Goal: Information Seeking & Learning: Learn about a topic

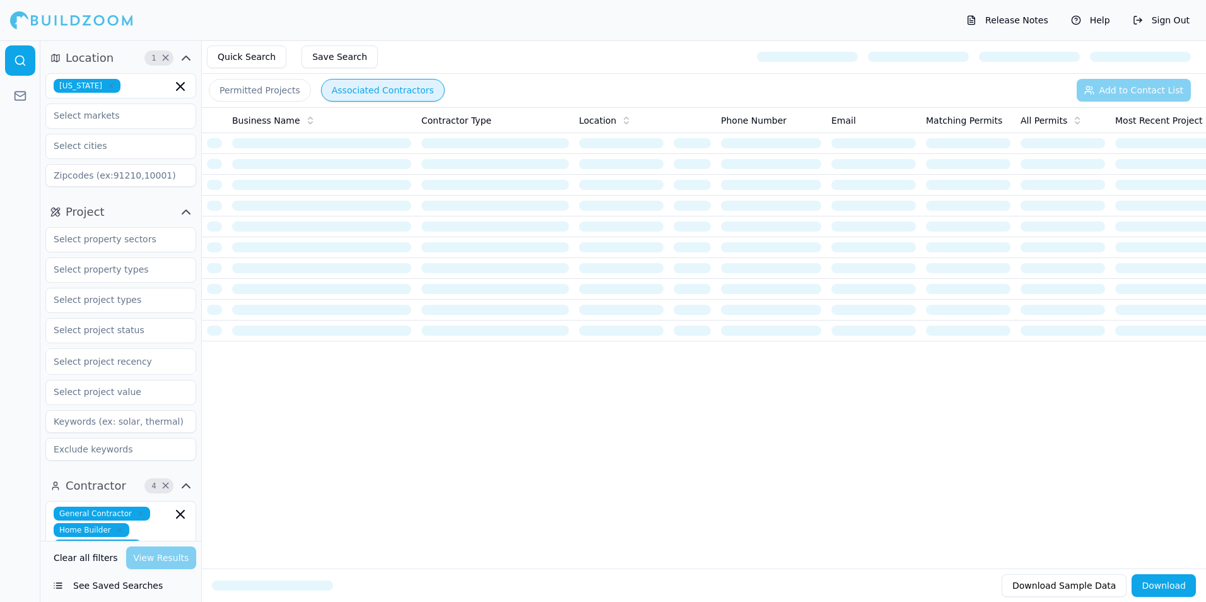
click at [109, 87] on icon "button" at bounding box center [111, 86] width 4 height 4
click at [103, 116] on div "[US_STATE]" at bounding box center [121, 114] width 144 height 20
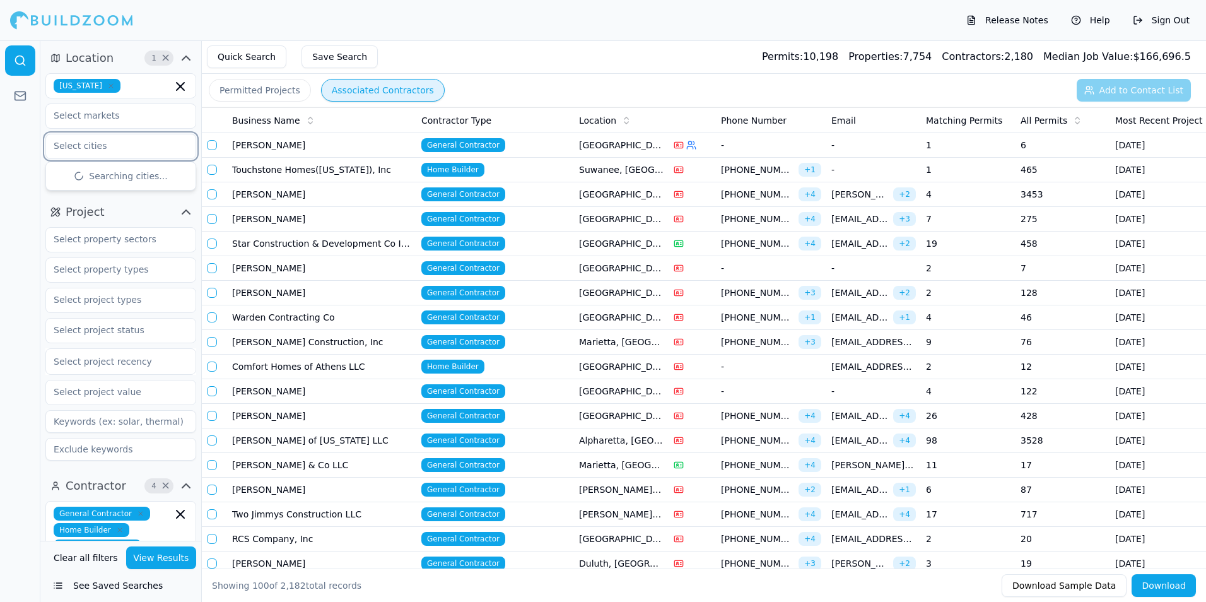
click at [112, 144] on input "text" at bounding box center [113, 145] width 134 height 23
click at [20, 177] on div at bounding box center [20, 320] width 40 height 561
click at [73, 170] on input at bounding box center [120, 175] width 151 height 23
click at [284, 88] on button "Permitted Projects" at bounding box center [260, 90] width 102 height 23
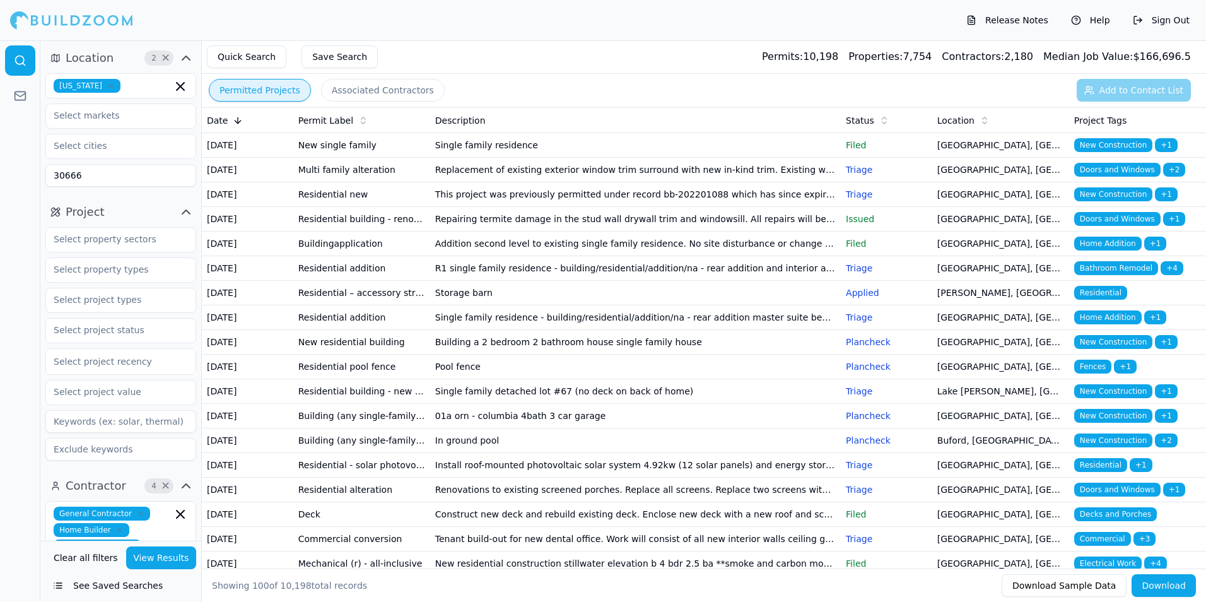
click at [156, 554] on button "View Results" at bounding box center [161, 557] width 71 height 23
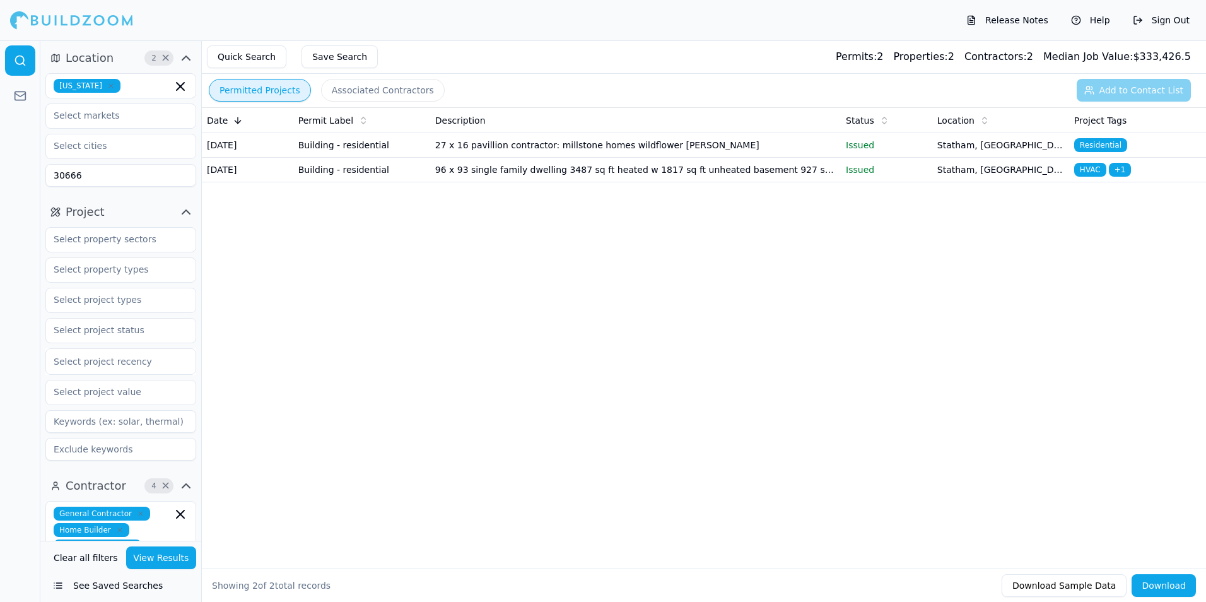
click at [107, 176] on input "30666" at bounding box center [120, 175] width 151 height 23
type input "30677"
click at [177, 557] on button "View Results" at bounding box center [161, 557] width 71 height 23
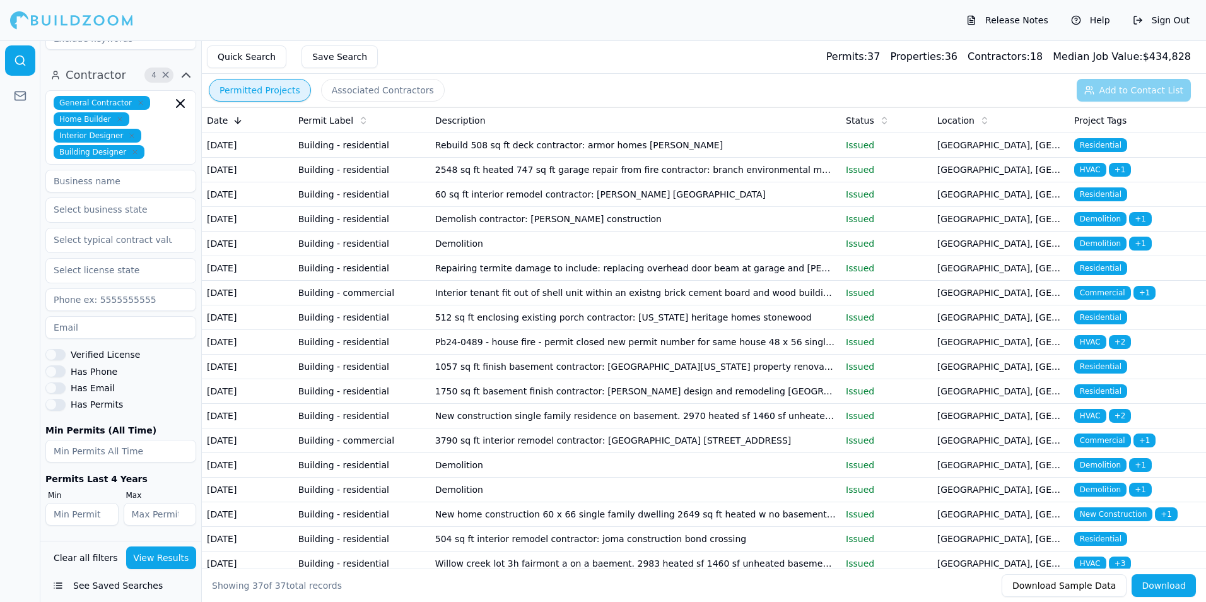
click at [364, 81] on button "Associated Contractors" at bounding box center [383, 90] width 124 height 23
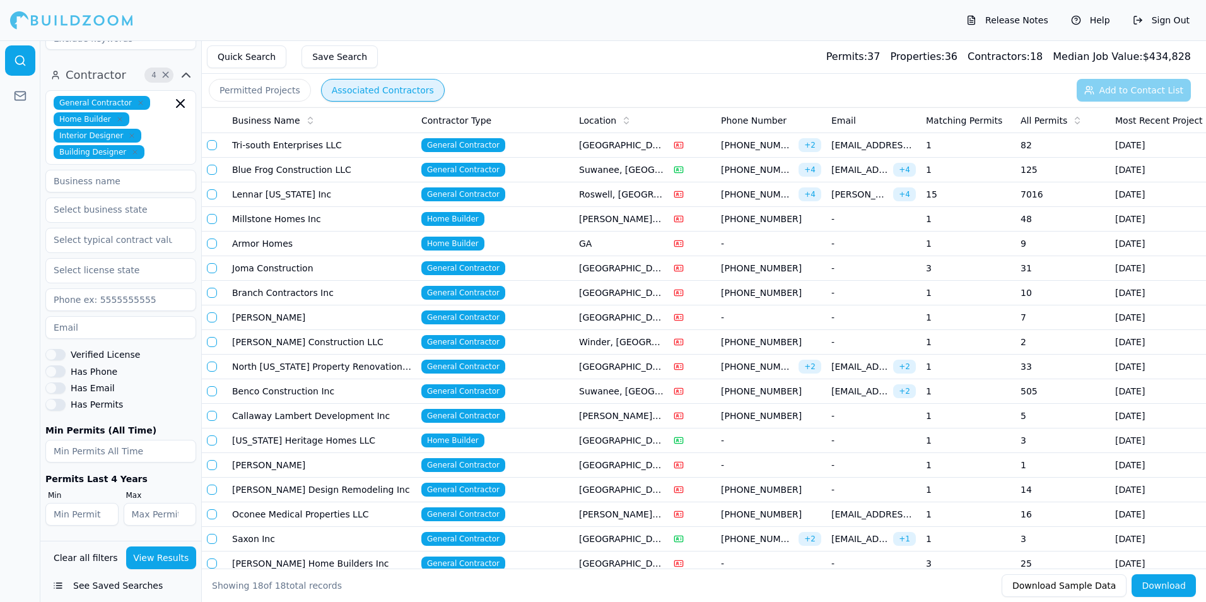
click at [140, 185] on input at bounding box center [120, 181] width 151 height 23
click at [29, 231] on div at bounding box center [20, 320] width 40 height 561
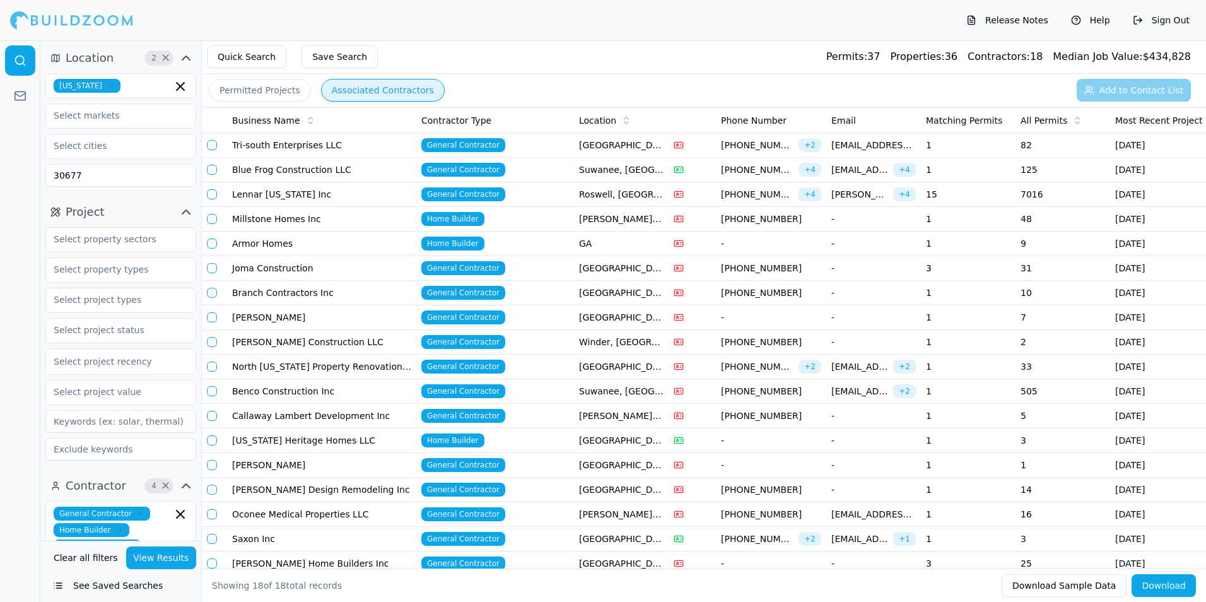
drag, startPoint x: 107, startPoint y: 179, endPoint x: 40, endPoint y: 175, distance: 67.6
click at [40, 175] on div "Location 2 × [US_STATE] 30677 Project Select project recency Contractor 4 × Gen…" at bounding box center [603, 320] width 1206 height 561
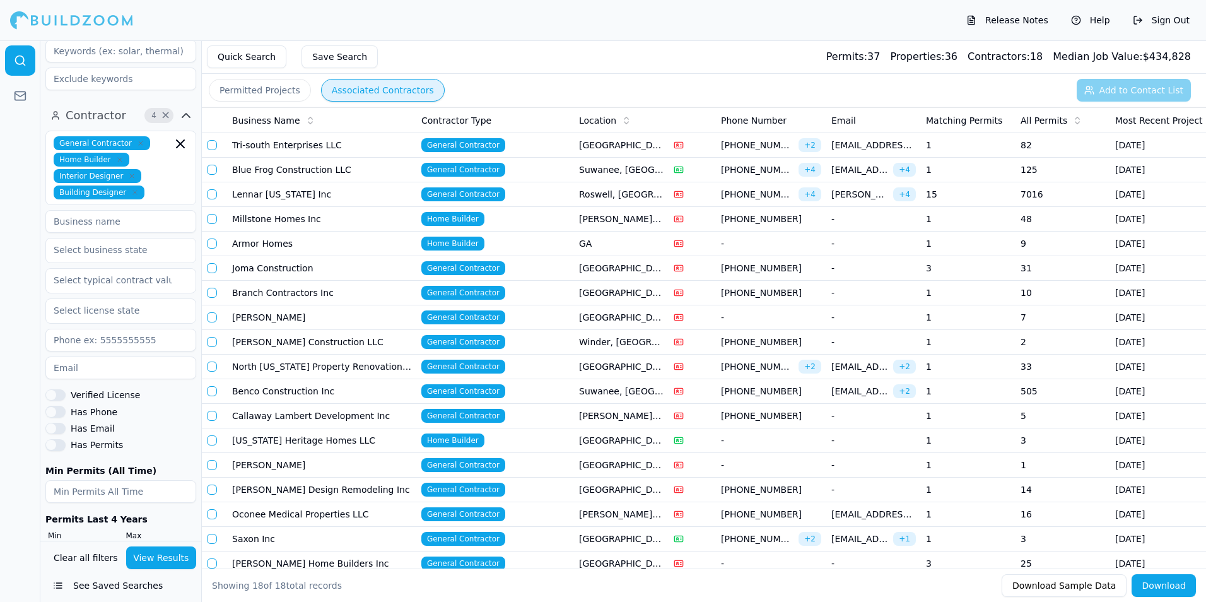
scroll to position [410, 0]
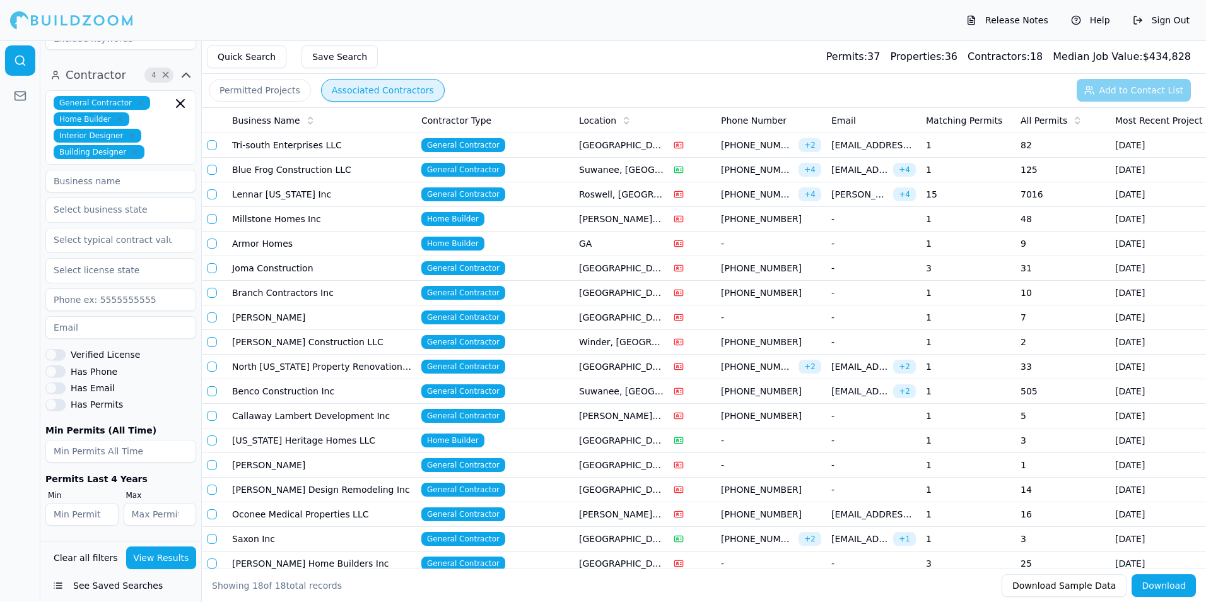
click at [173, 557] on button "View Results" at bounding box center [161, 557] width 71 height 23
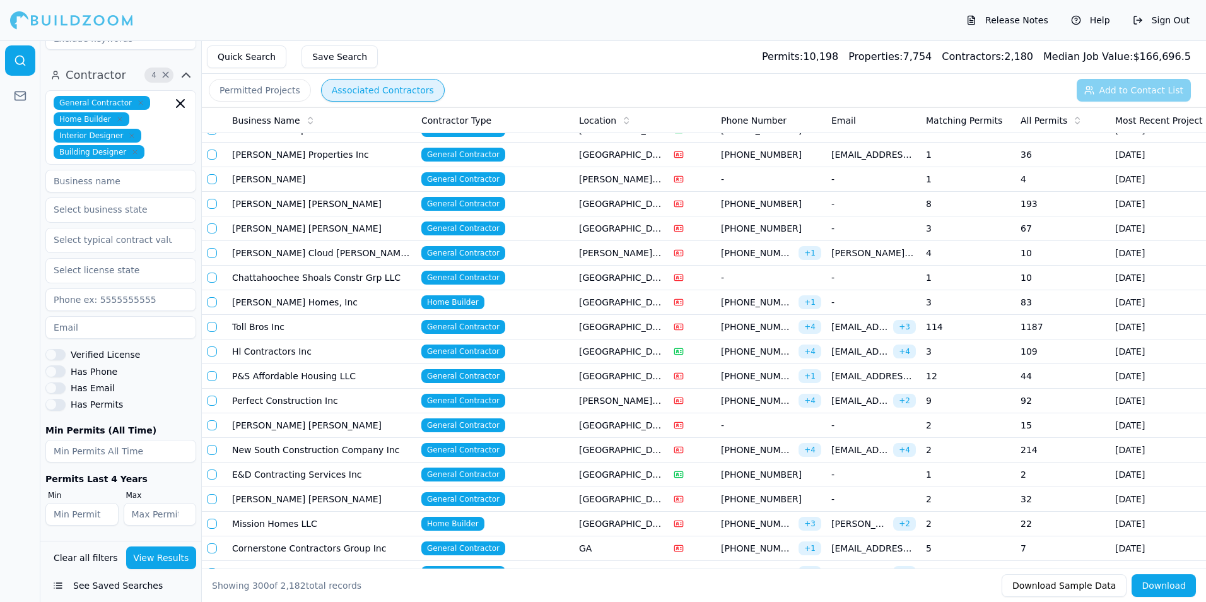
scroll to position [4666, 0]
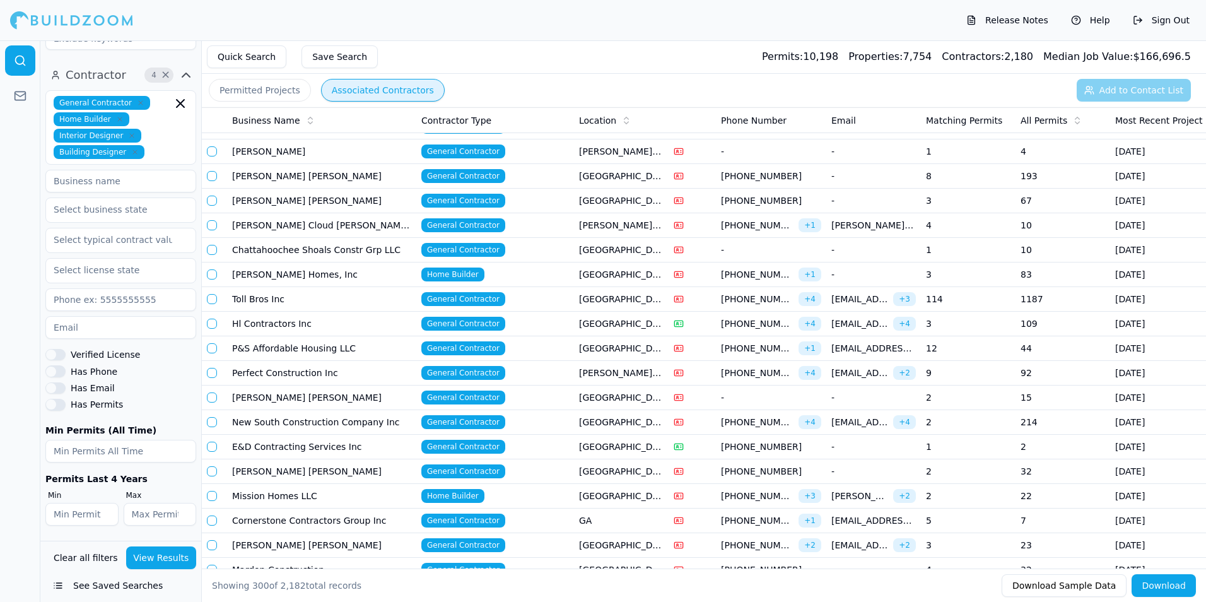
click at [340, 265] on td "[PERSON_NAME] Homes, Inc" at bounding box center [321, 274] width 189 height 25
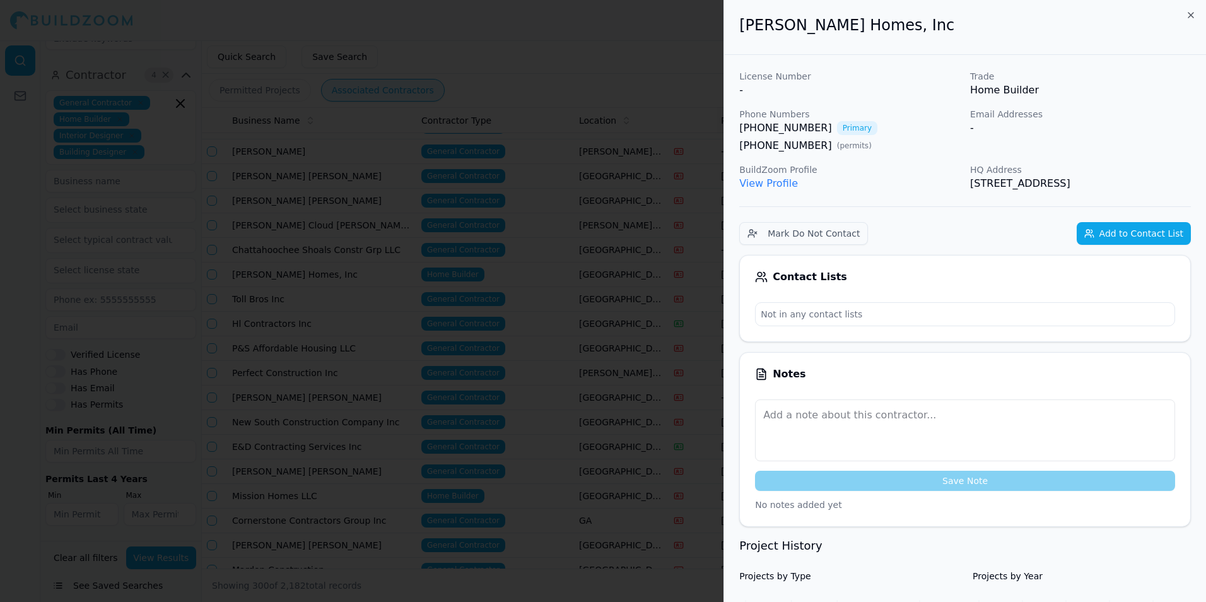
drag, startPoint x: 559, startPoint y: 288, endPoint x: 625, endPoint y: 280, distance: 66.7
click at [559, 288] on div at bounding box center [603, 301] width 1206 height 602
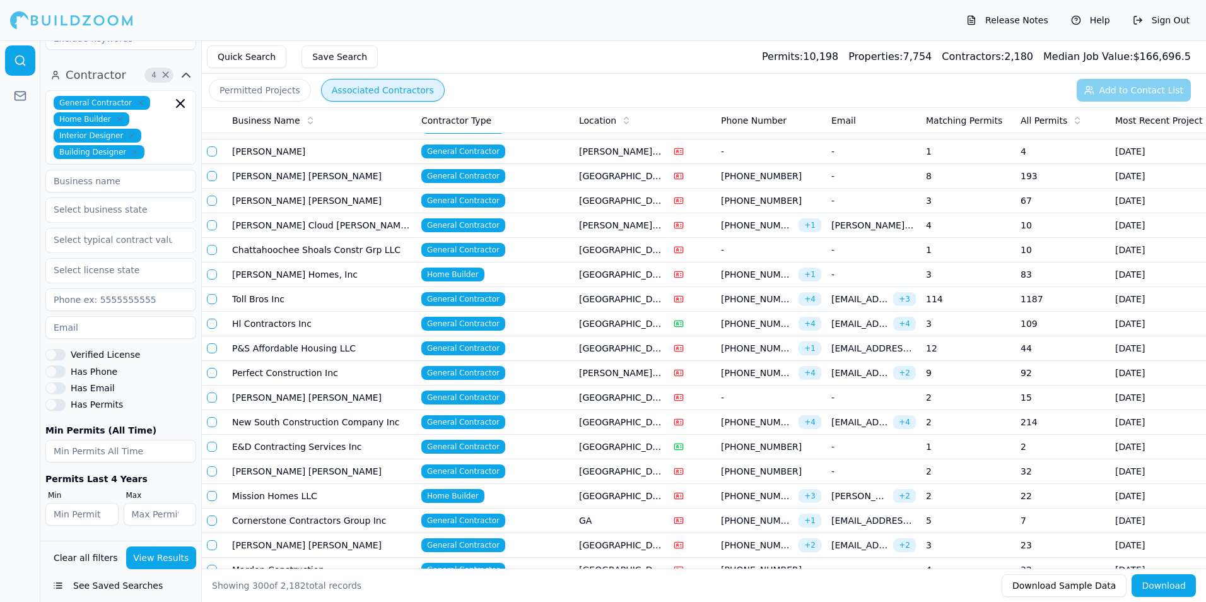
click at [323, 303] on td "Toll Bros Inc" at bounding box center [321, 299] width 189 height 25
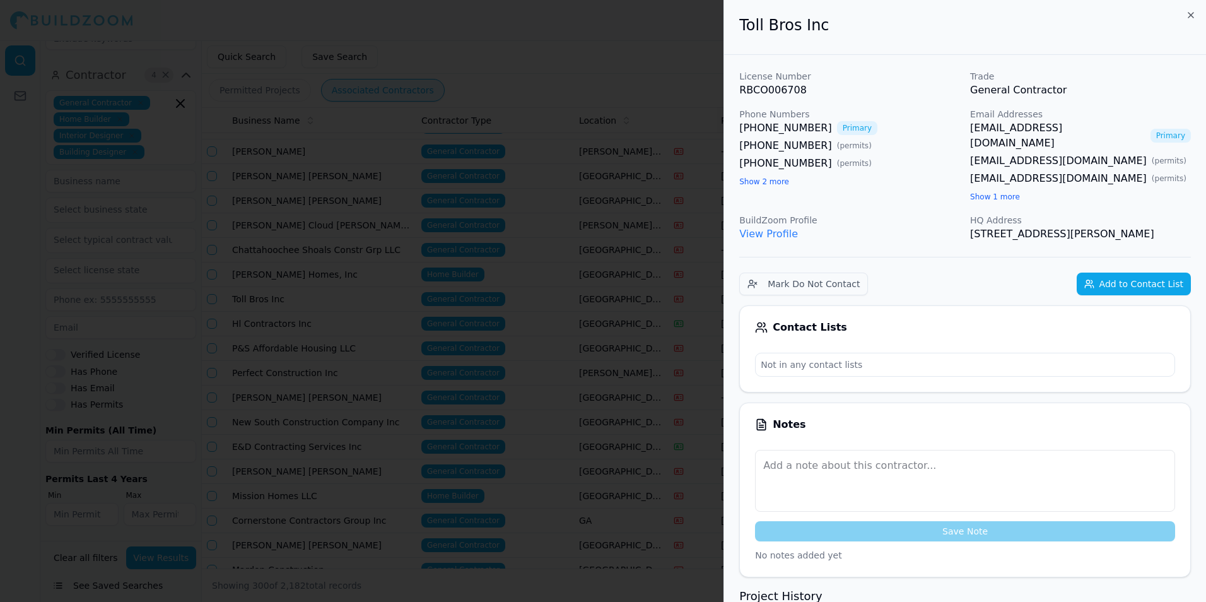
click at [521, 248] on div at bounding box center [603, 301] width 1206 height 602
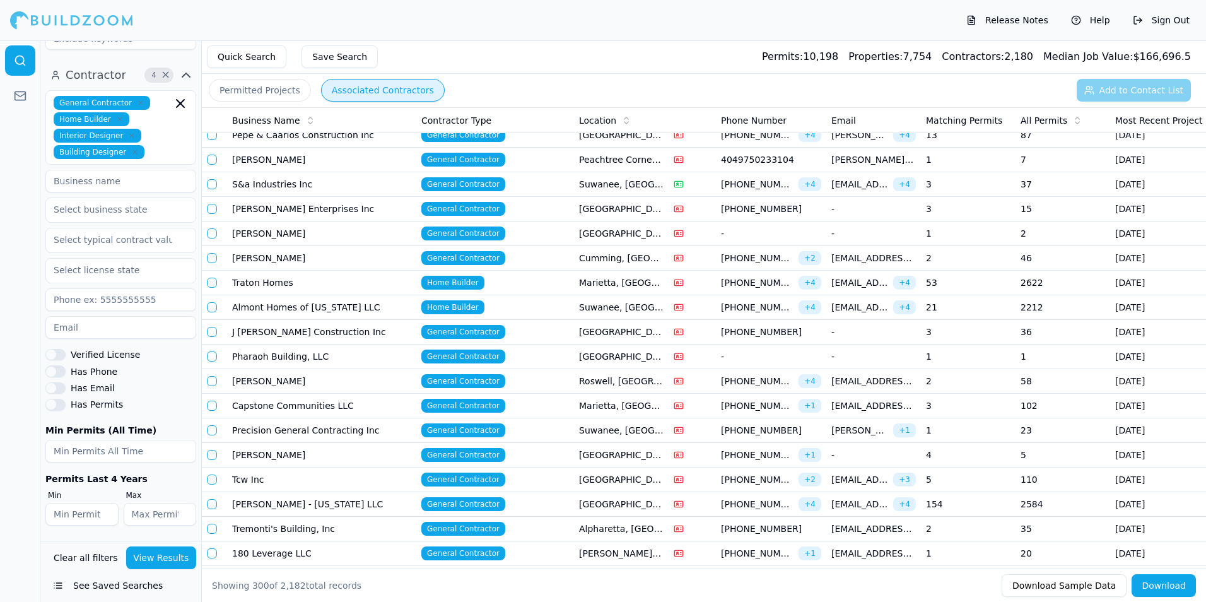
scroll to position [6242, 0]
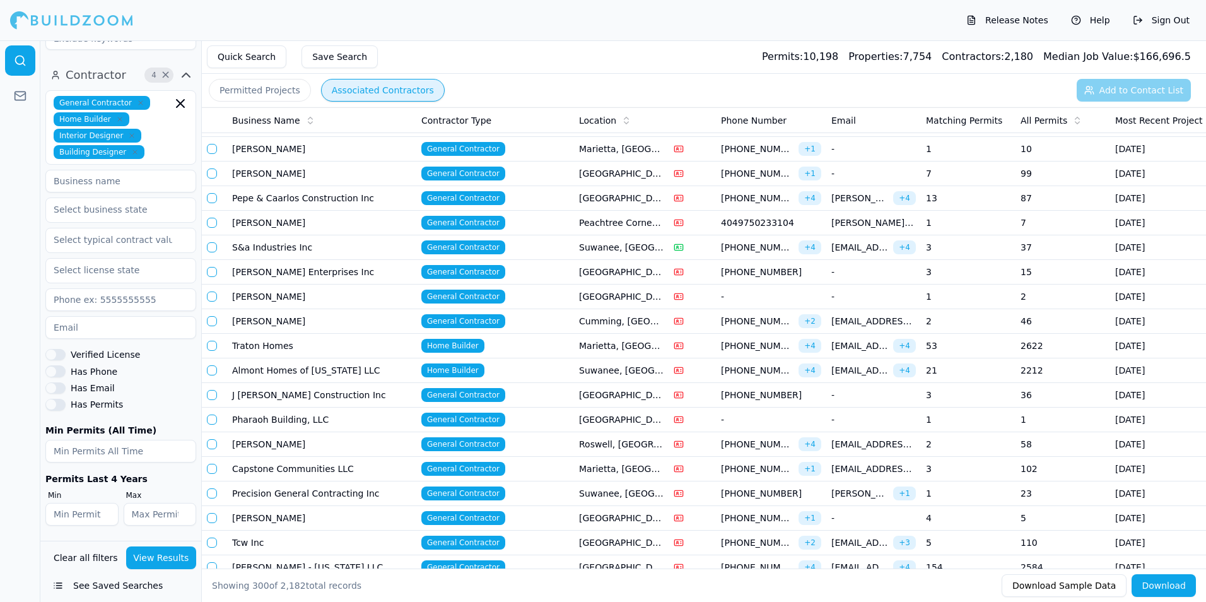
click at [566, 202] on td "General Contractor" at bounding box center [495, 198] width 158 height 25
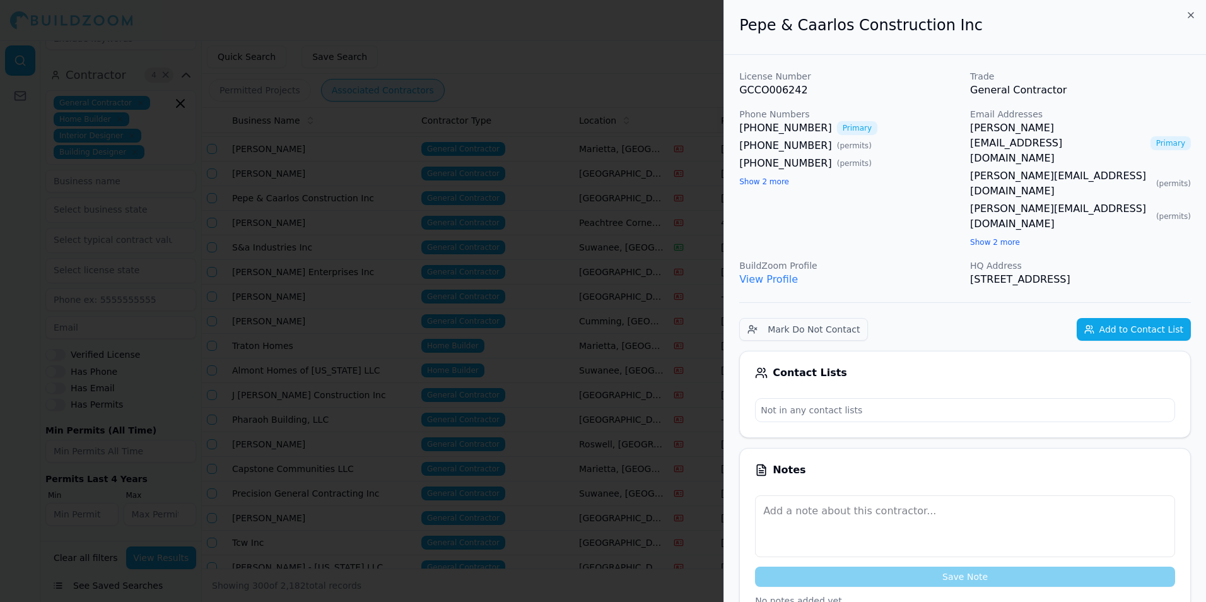
click at [554, 224] on div at bounding box center [603, 301] width 1206 height 602
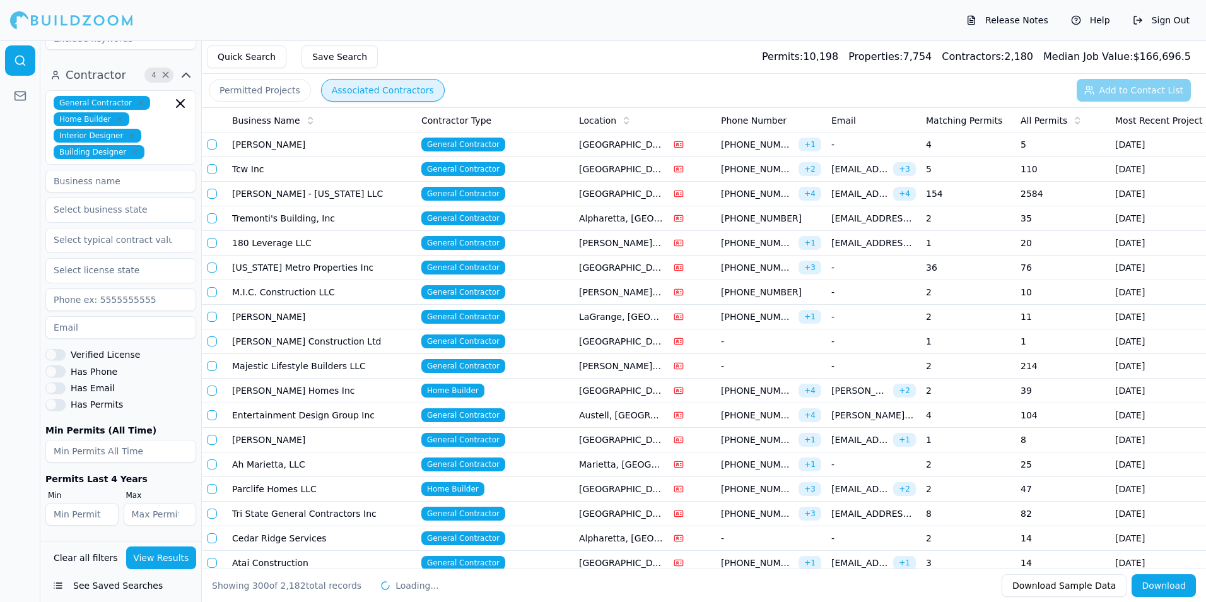
scroll to position [6621, 0]
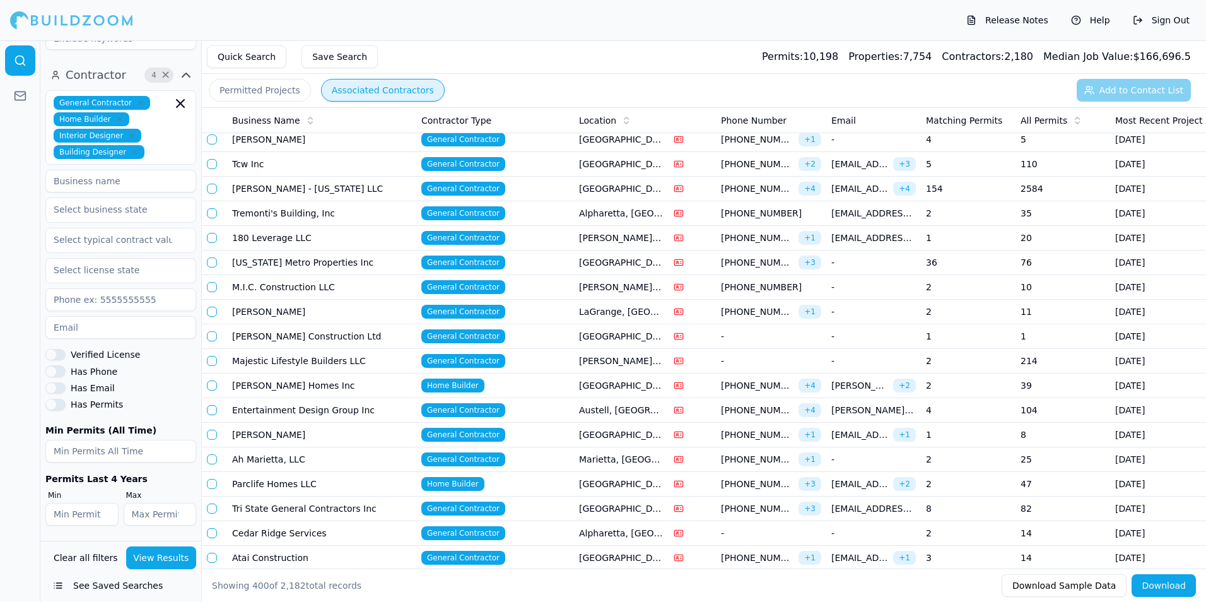
click at [562, 182] on td "General Contractor" at bounding box center [495, 189] width 158 height 25
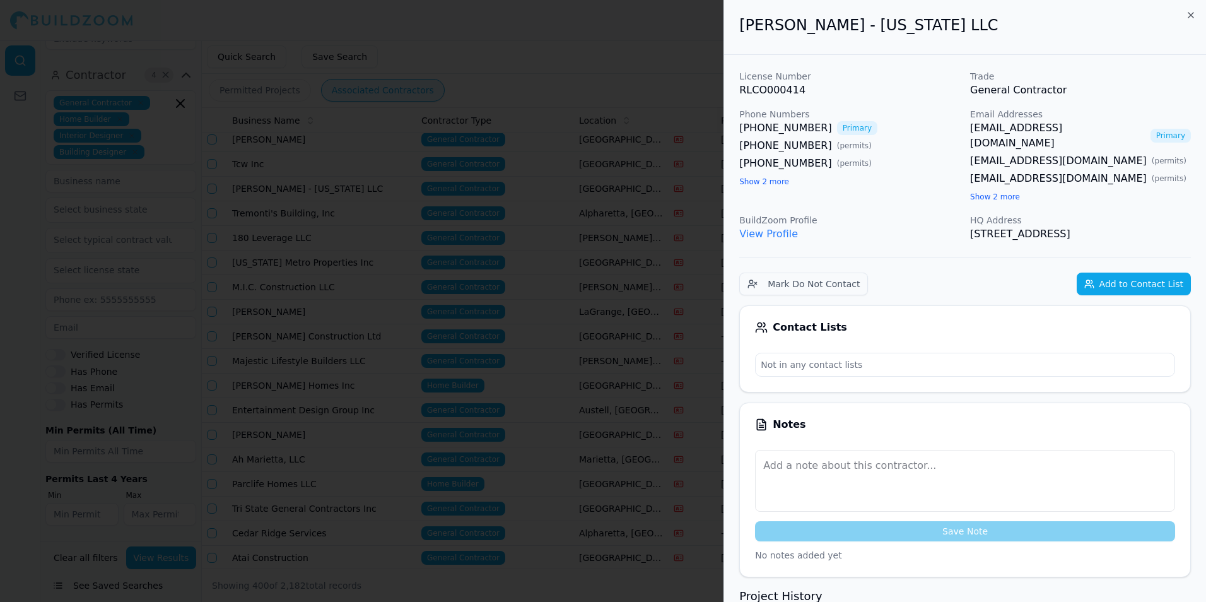
click at [983, 192] on button "Show 2 more" at bounding box center [995, 197] width 50 height 10
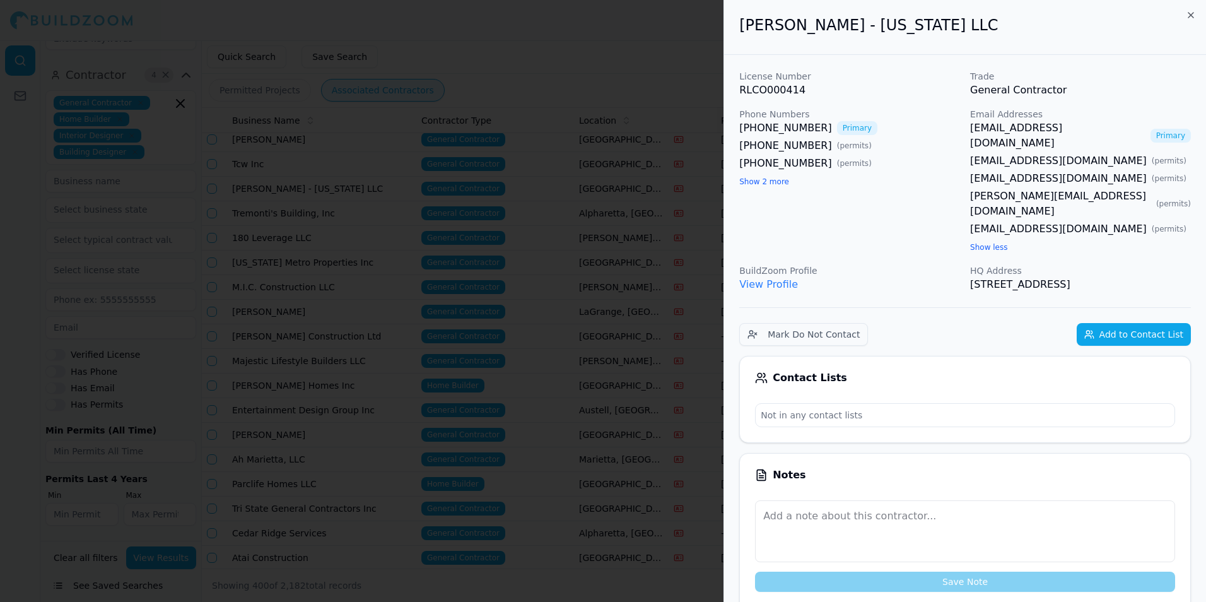
click at [778, 184] on button "Show 2 more" at bounding box center [764, 182] width 50 height 10
click at [527, 246] on div at bounding box center [603, 301] width 1206 height 602
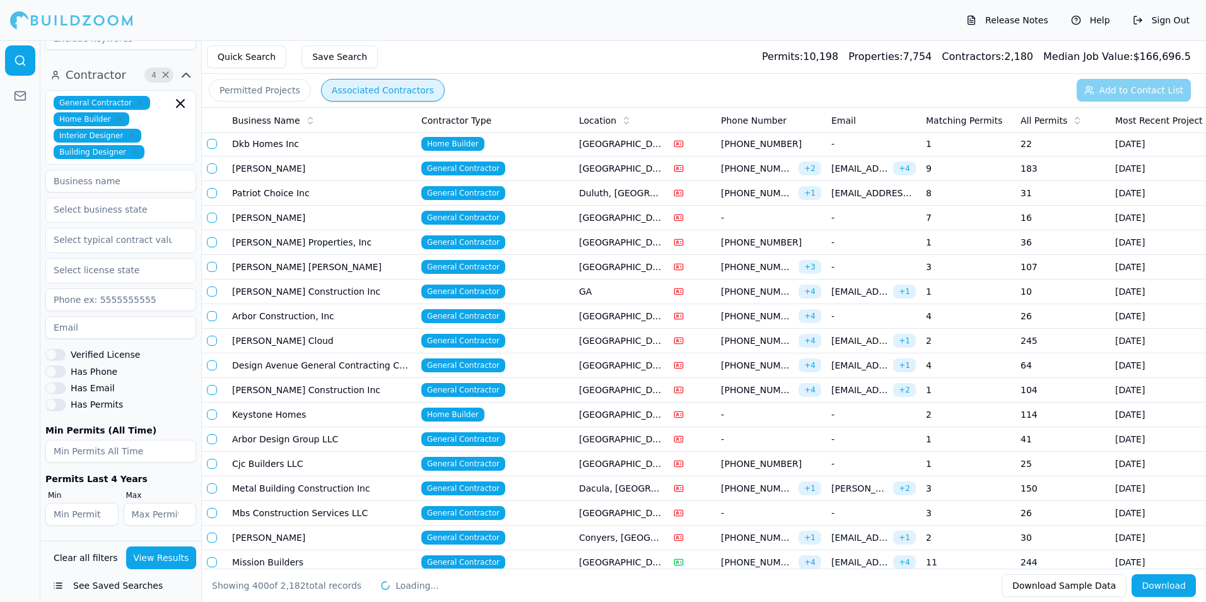
scroll to position [9017, 0]
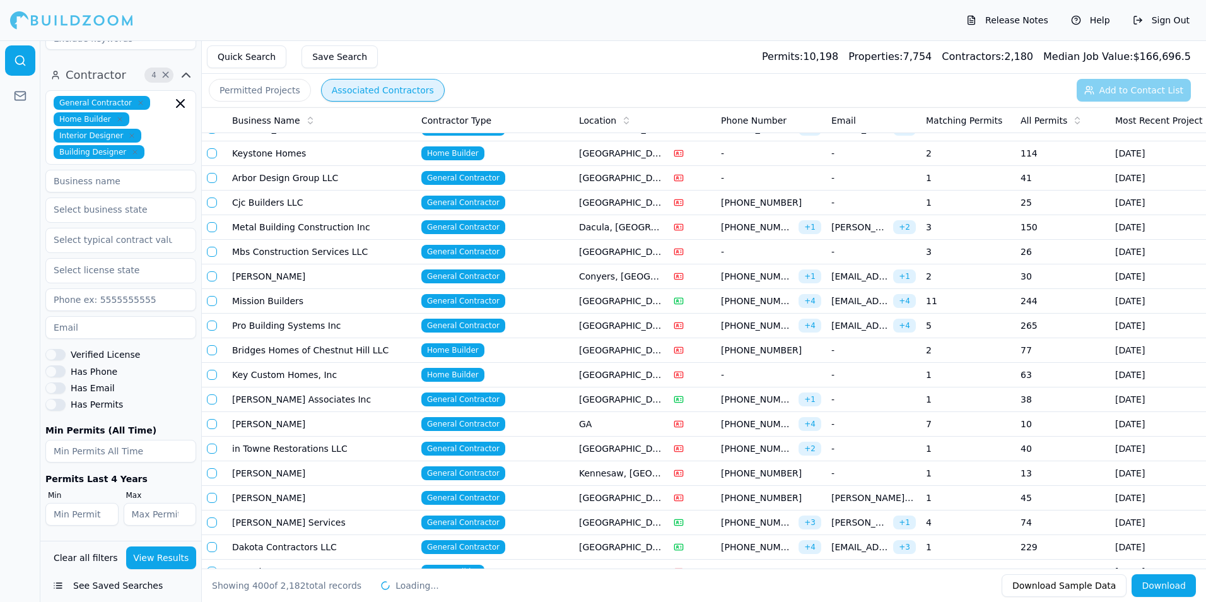
click at [1173, 582] on button "Download" at bounding box center [1163, 585] width 64 height 23
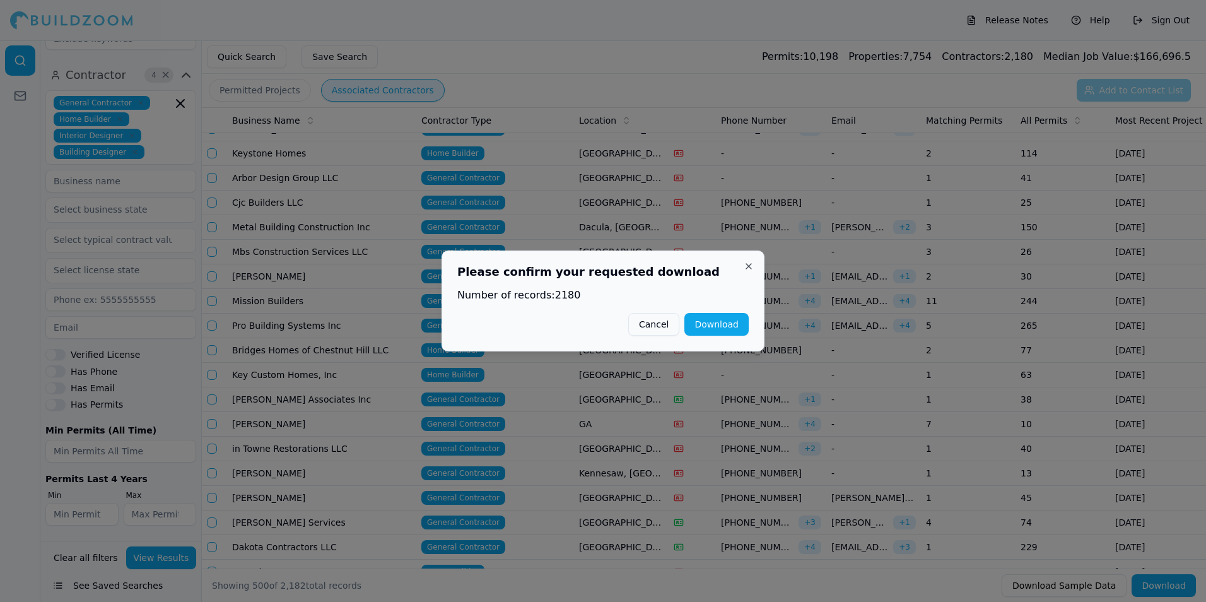
click at [714, 332] on button "Download" at bounding box center [716, 324] width 64 height 23
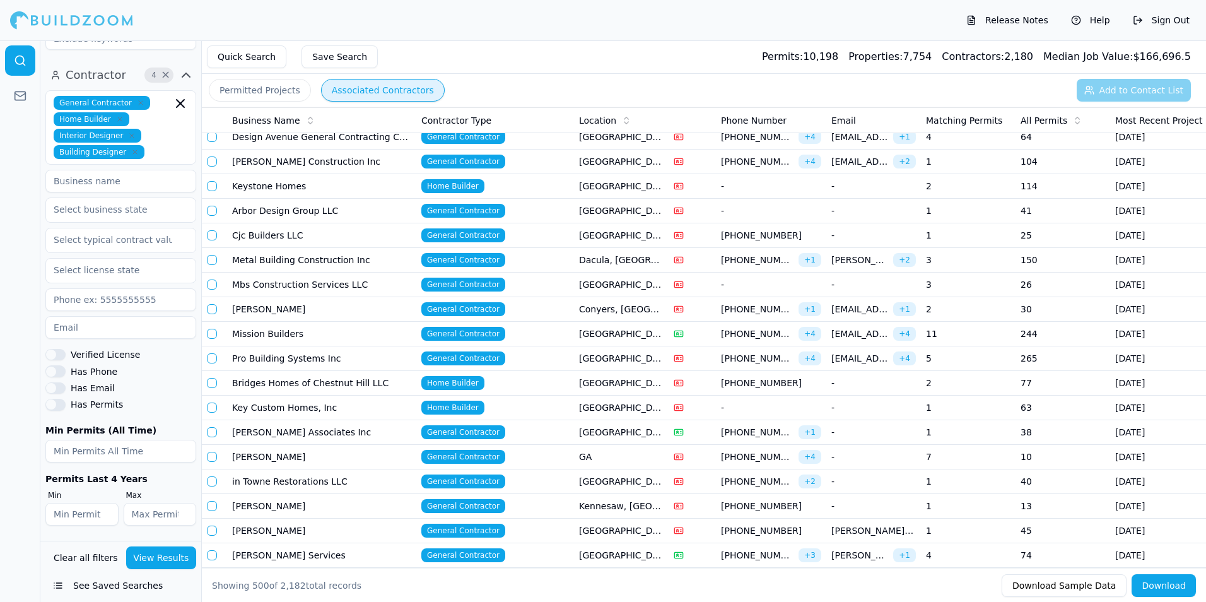
scroll to position [8954, 0]
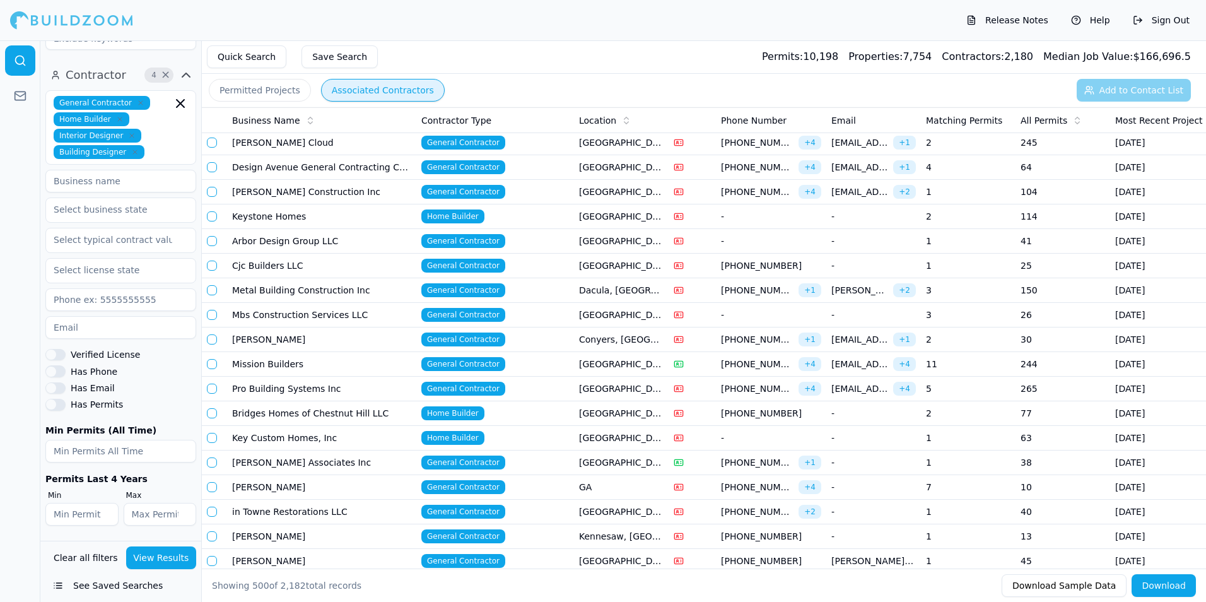
click at [349, 213] on td "Keystone Homes" at bounding box center [321, 216] width 189 height 25
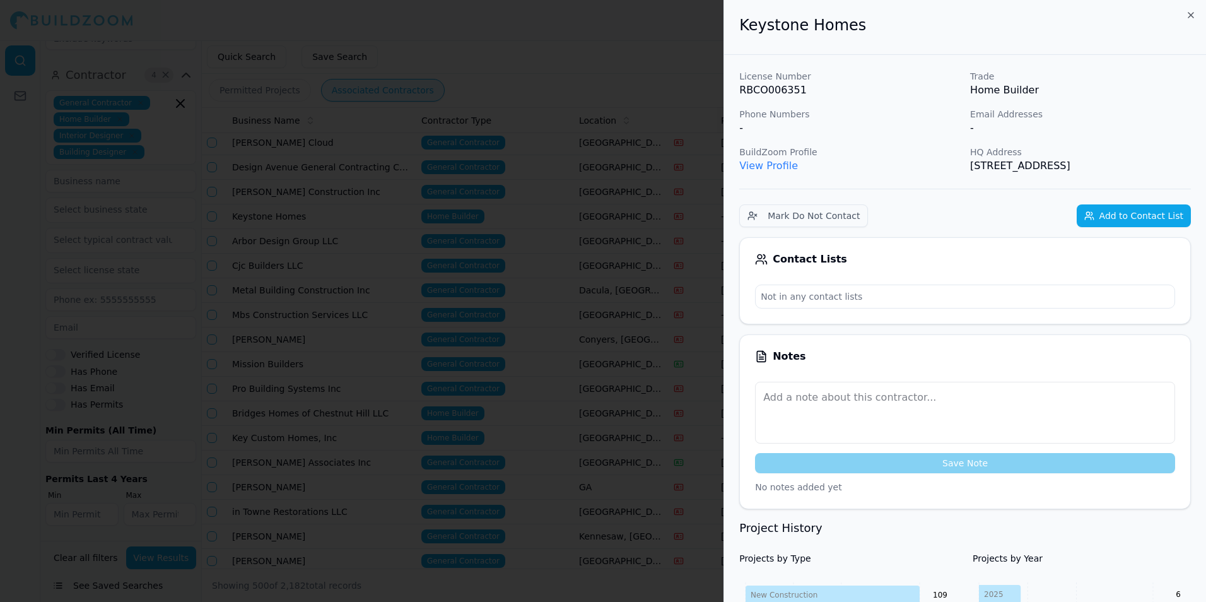
click at [769, 161] on link "View Profile" at bounding box center [768, 166] width 59 height 12
click at [569, 143] on div at bounding box center [603, 301] width 1206 height 602
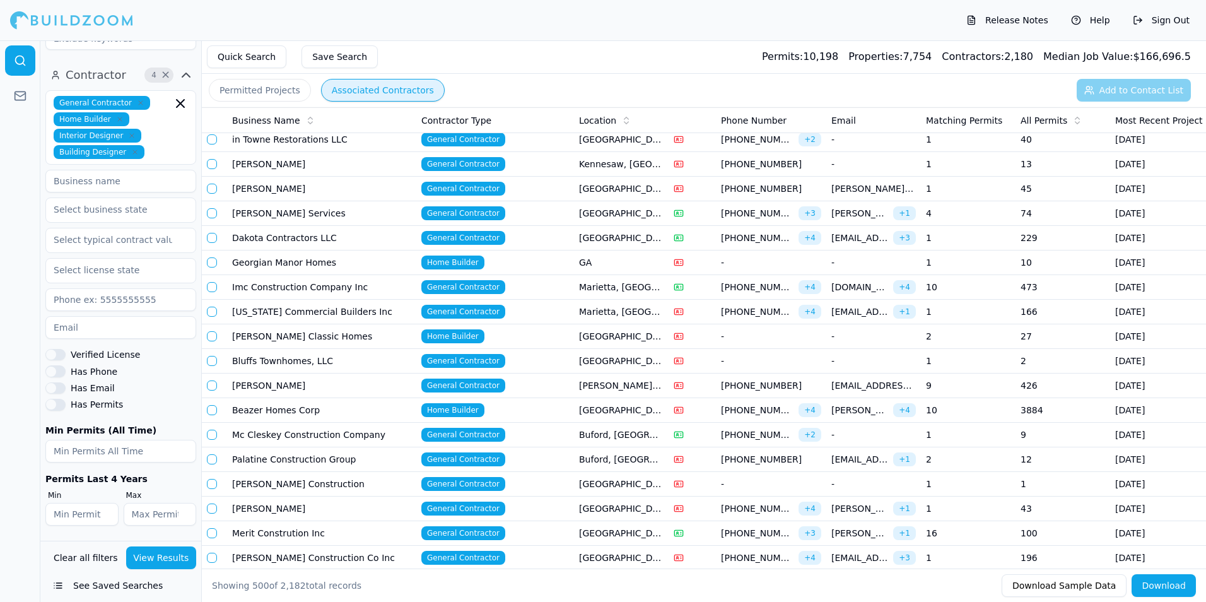
scroll to position [9521, 0]
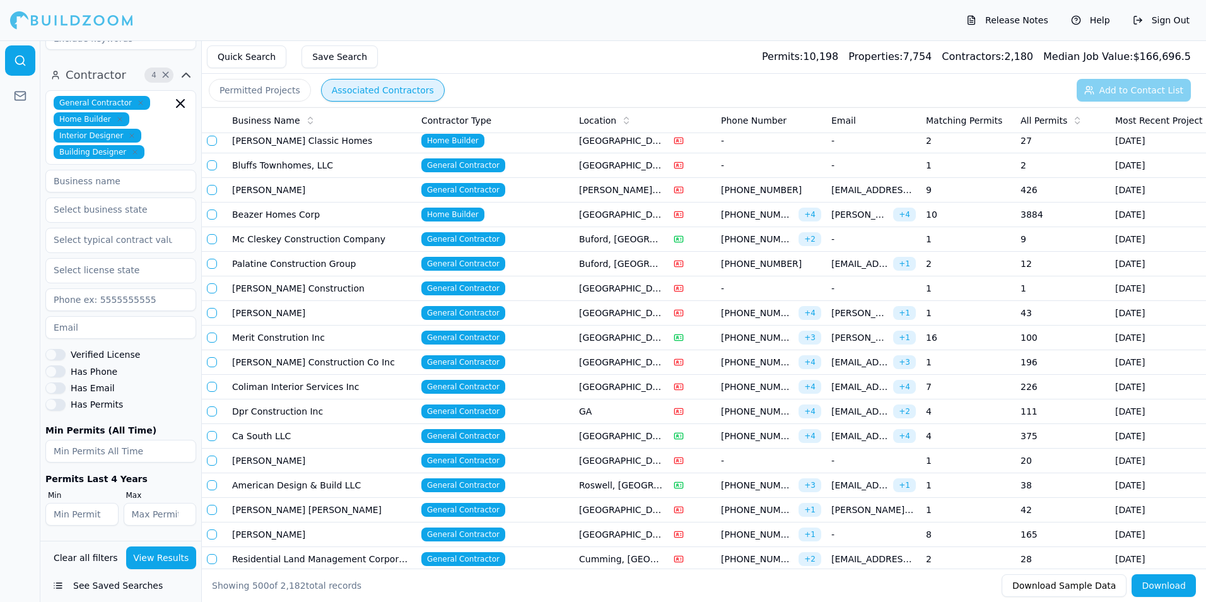
click at [350, 207] on td "Beazer Homes Corp" at bounding box center [321, 214] width 189 height 25
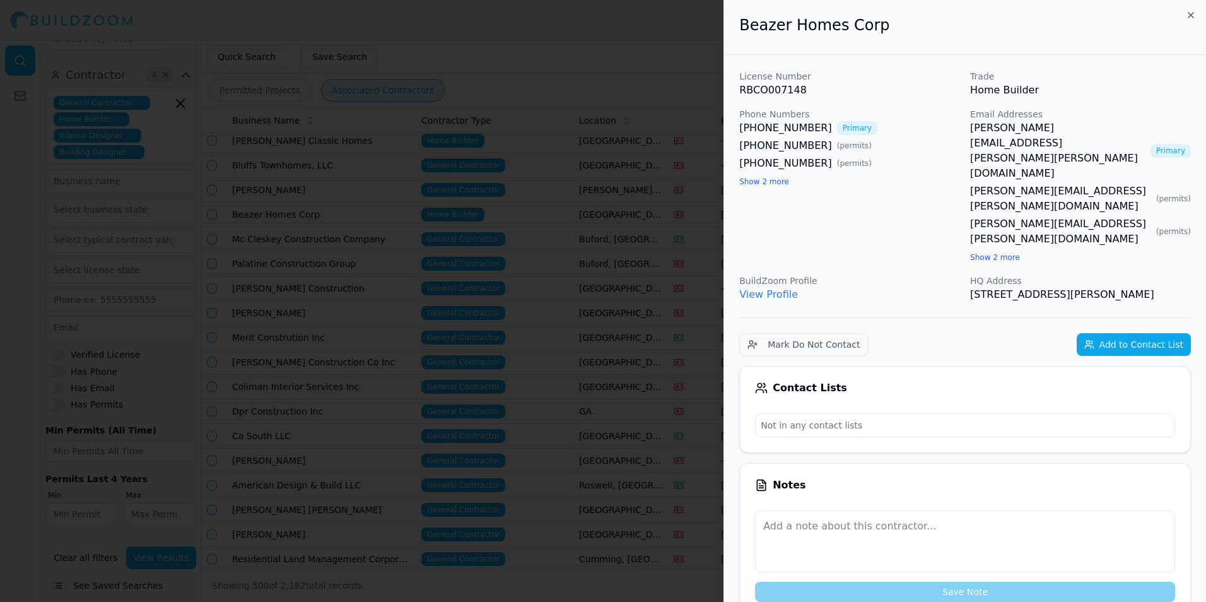
click at [168, 94] on div at bounding box center [603, 301] width 1206 height 602
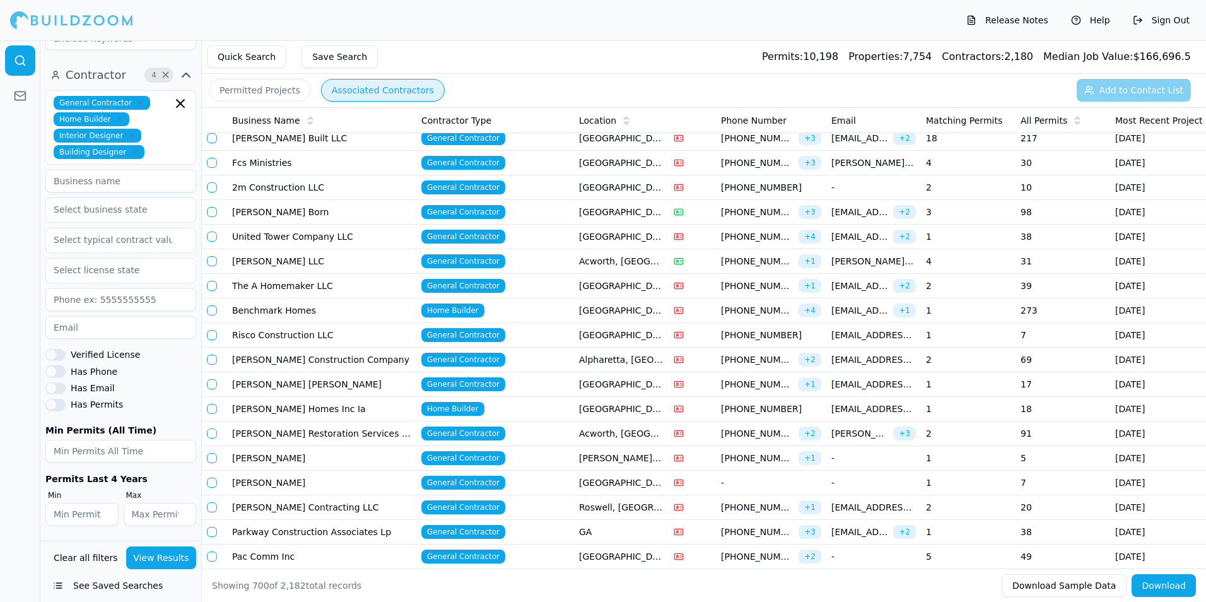
scroll to position [15033, 0]
click at [527, 432] on td "General Contractor" at bounding box center [495, 433] width 158 height 25
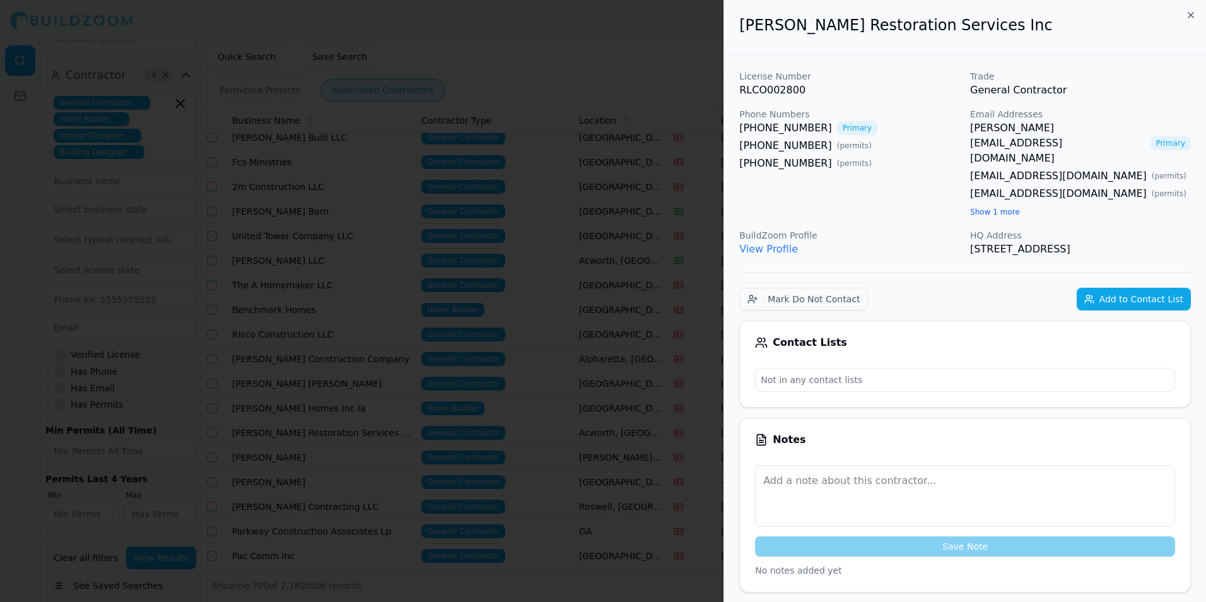
click at [538, 368] on div at bounding box center [603, 301] width 1206 height 602
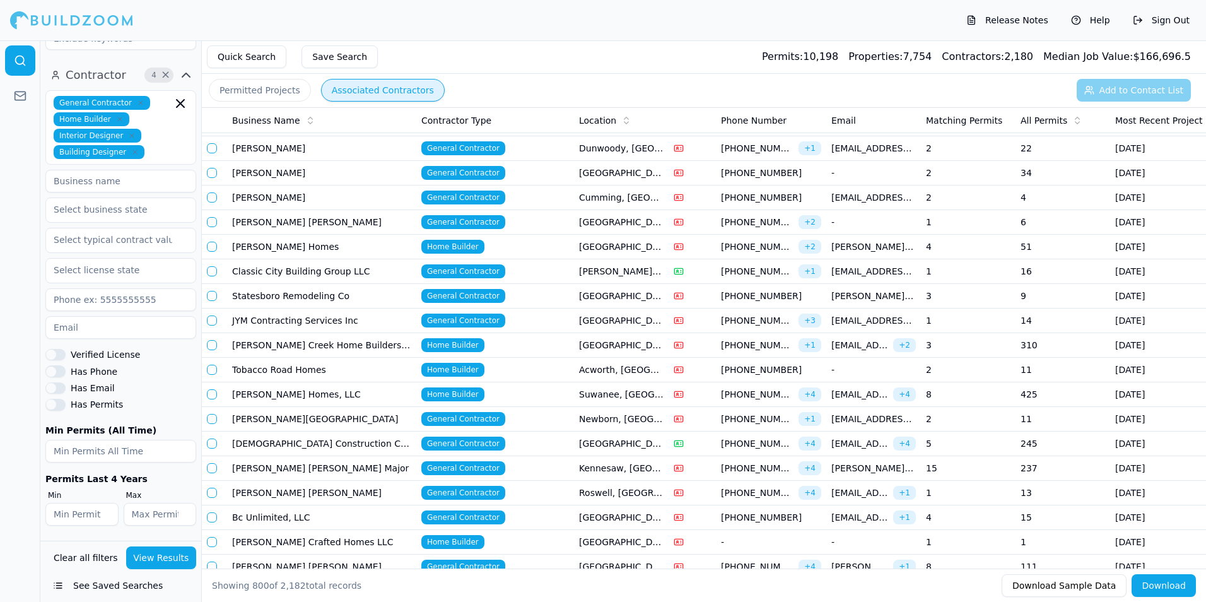
scroll to position [17681, 0]
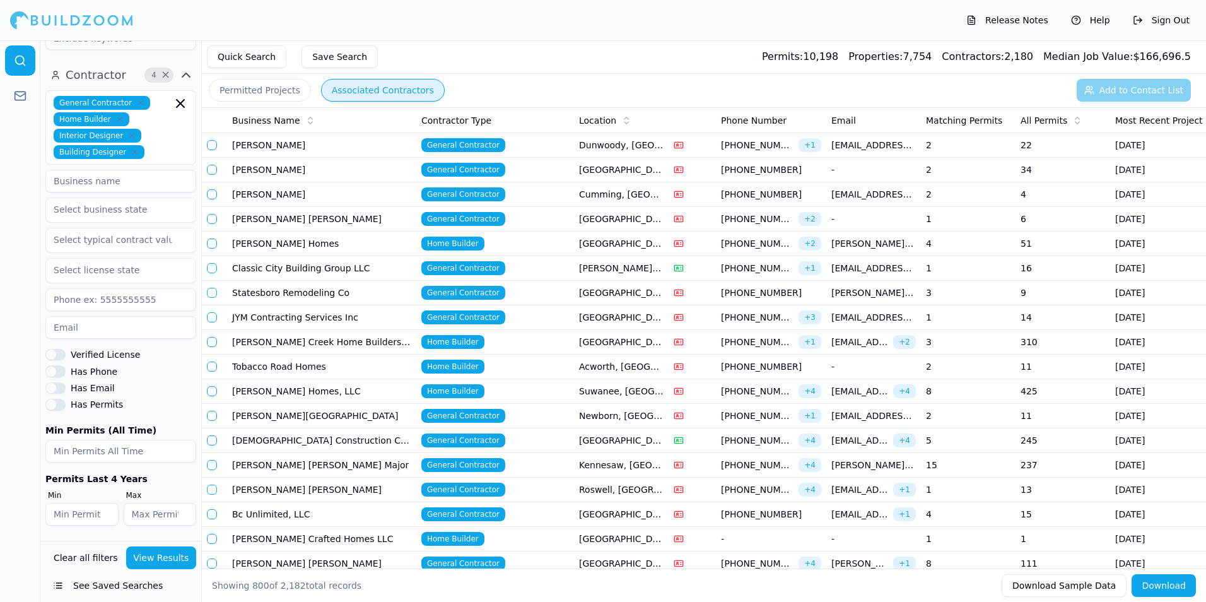
click at [535, 343] on td "Home Builder" at bounding box center [495, 342] width 158 height 25
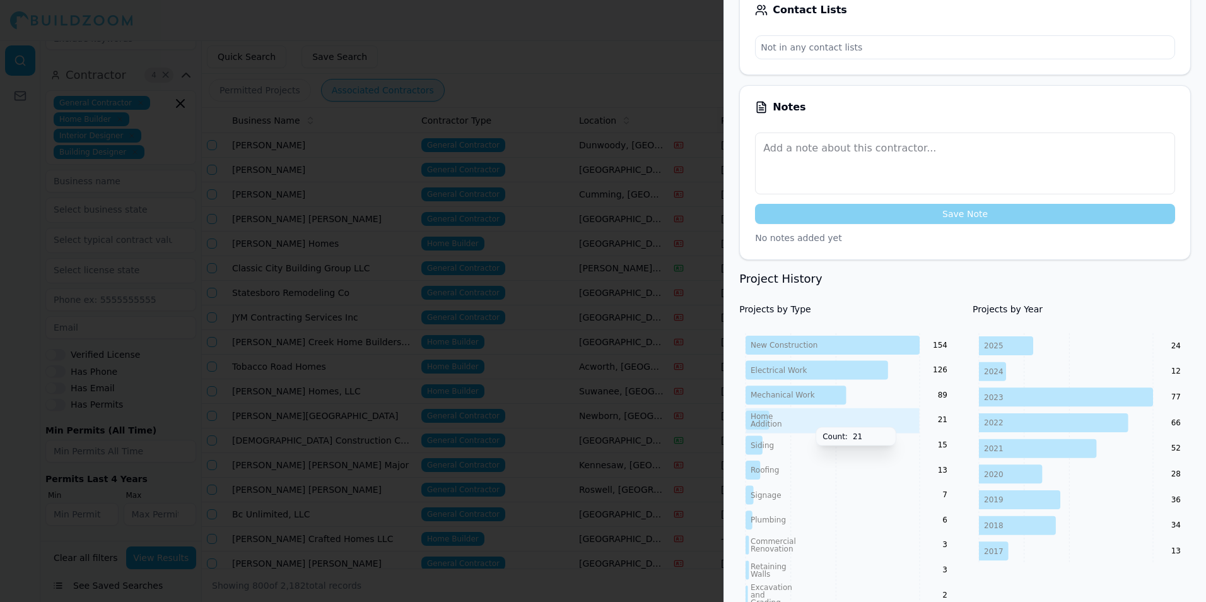
scroll to position [315, 0]
click at [653, 64] on div at bounding box center [603, 301] width 1206 height 602
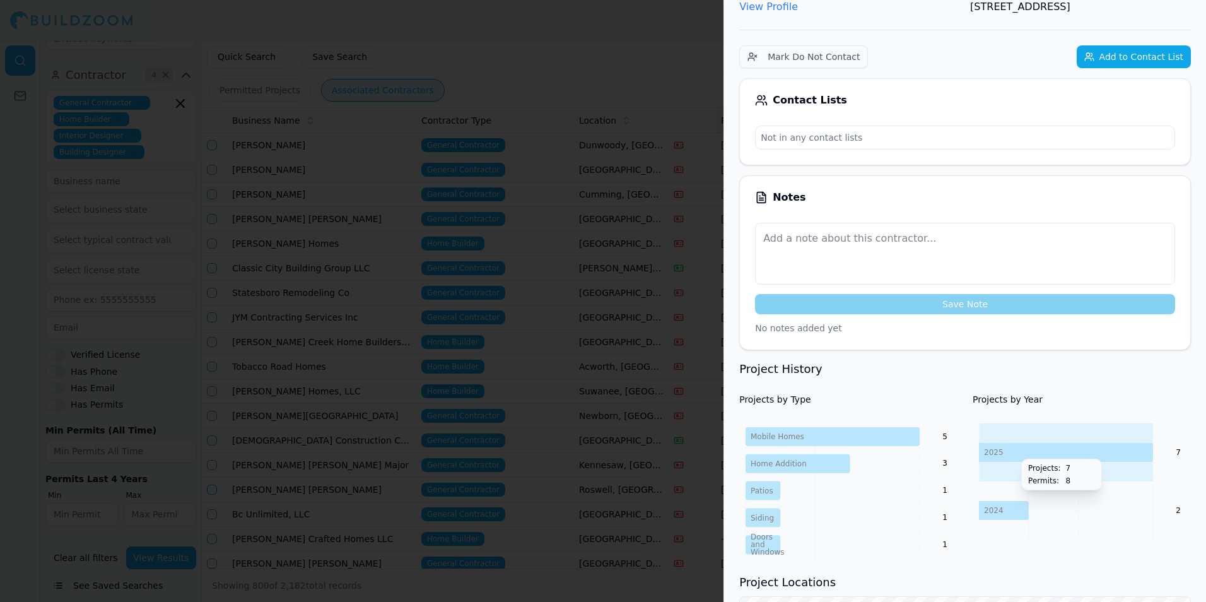
scroll to position [378, 0]
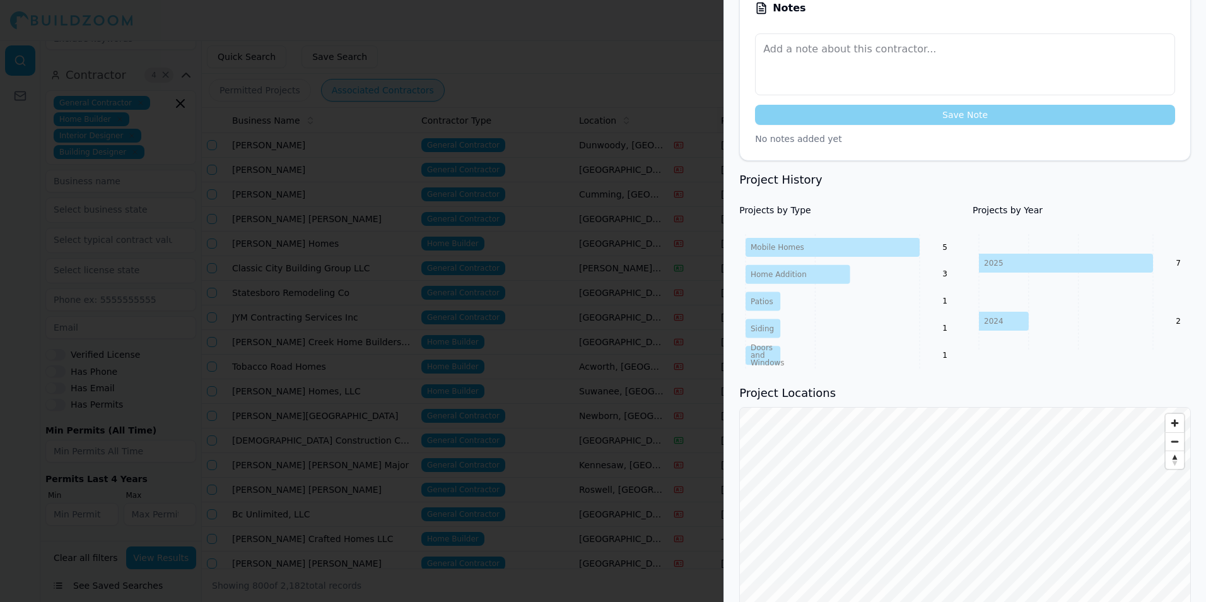
click at [675, 127] on div at bounding box center [603, 301] width 1206 height 602
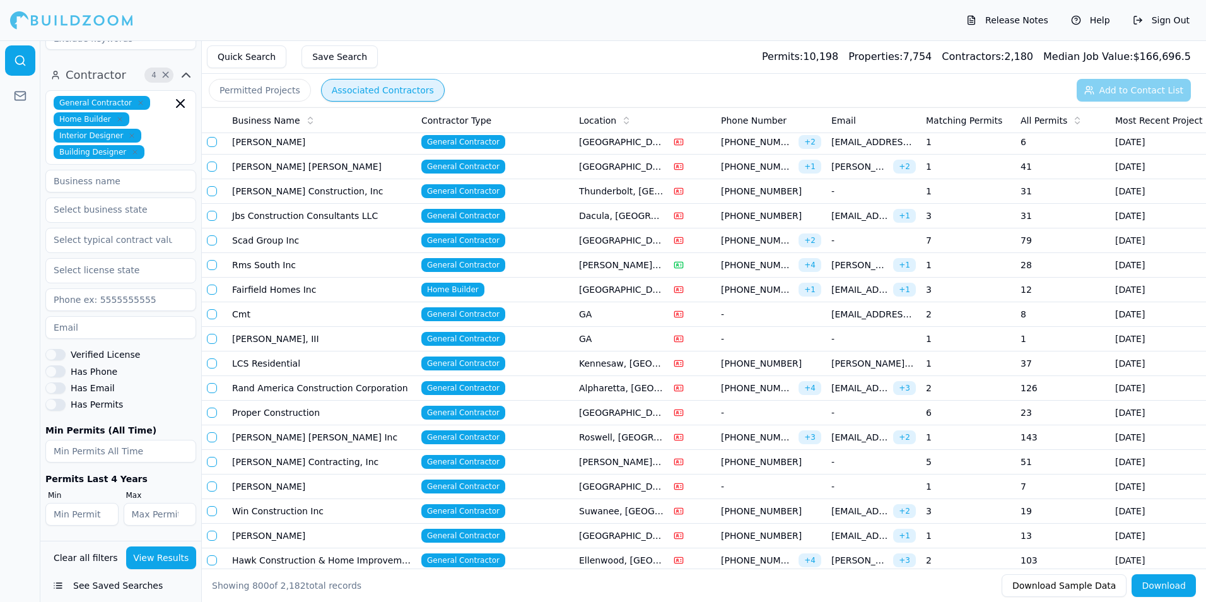
scroll to position [18375, 0]
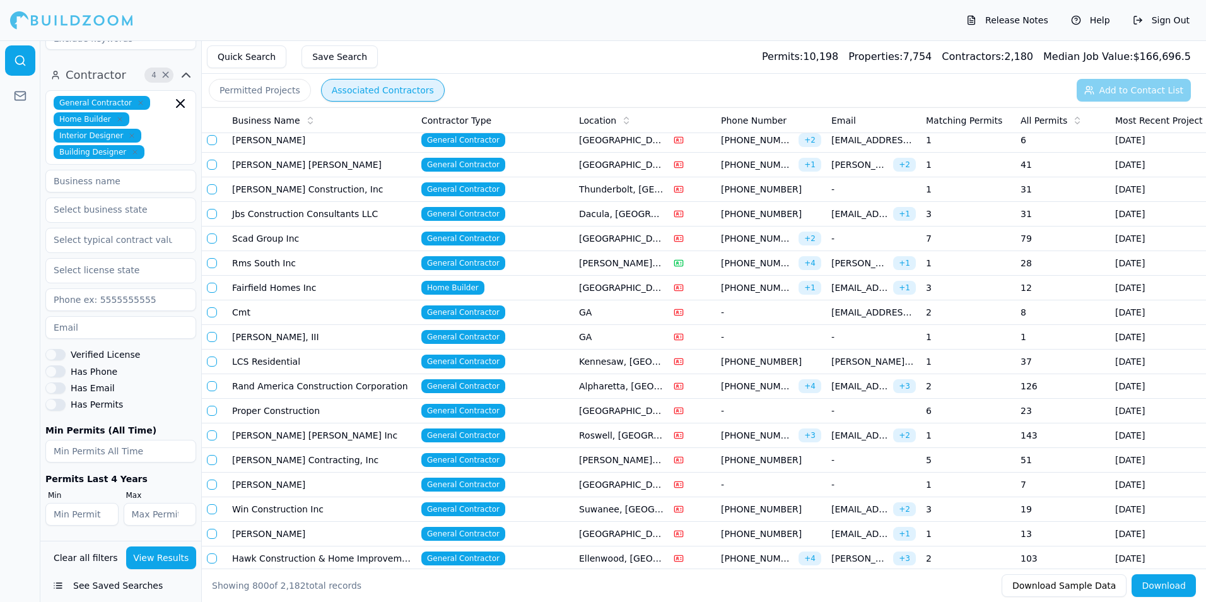
click at [626, 480] on td "[GEOGRAPHIC_DATA], [GEOGRAPHIC_DATA]" at bounding box center [621, 484] width 95 height 25
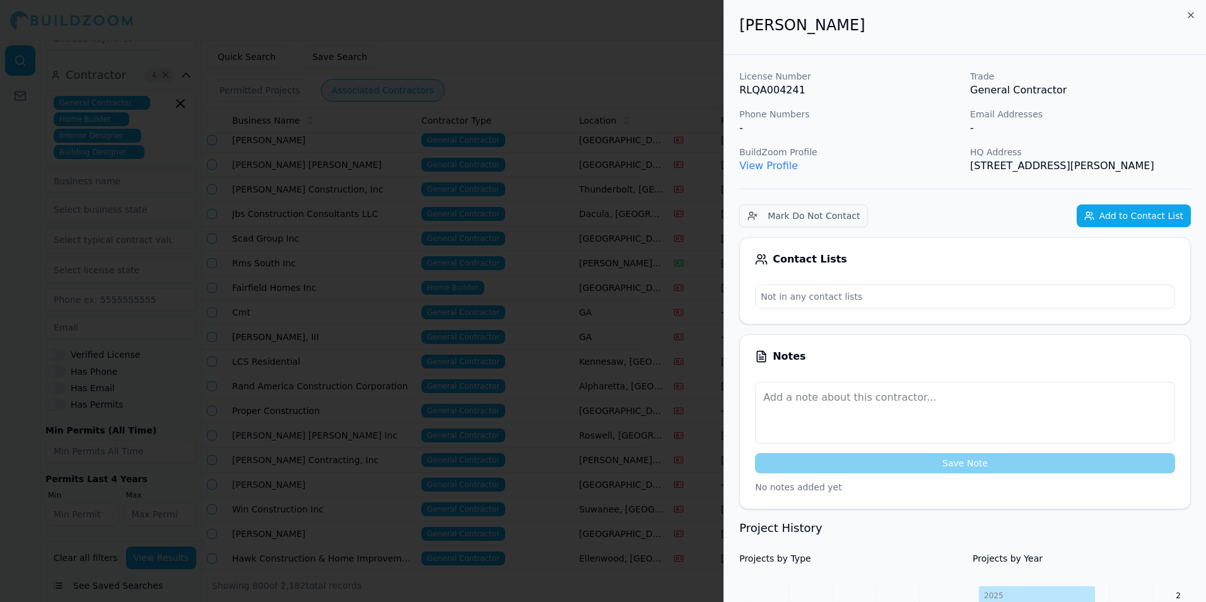
click at [554, 346] on div at bounding box center [603, 301] width 1206 height 602
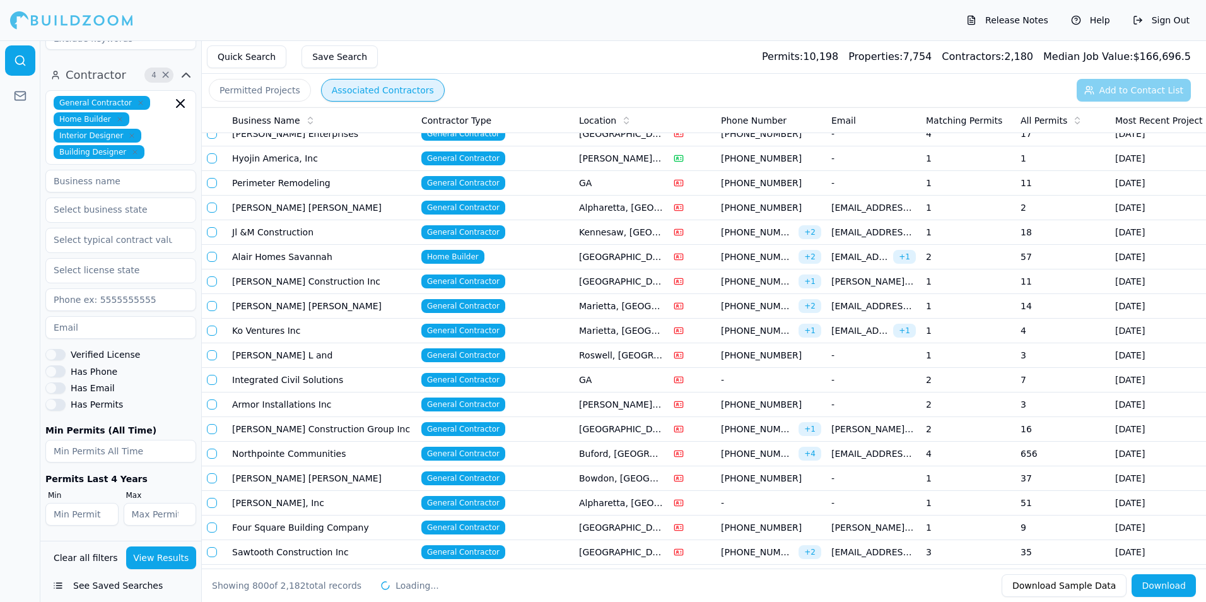
scroll to position [18879, 0]
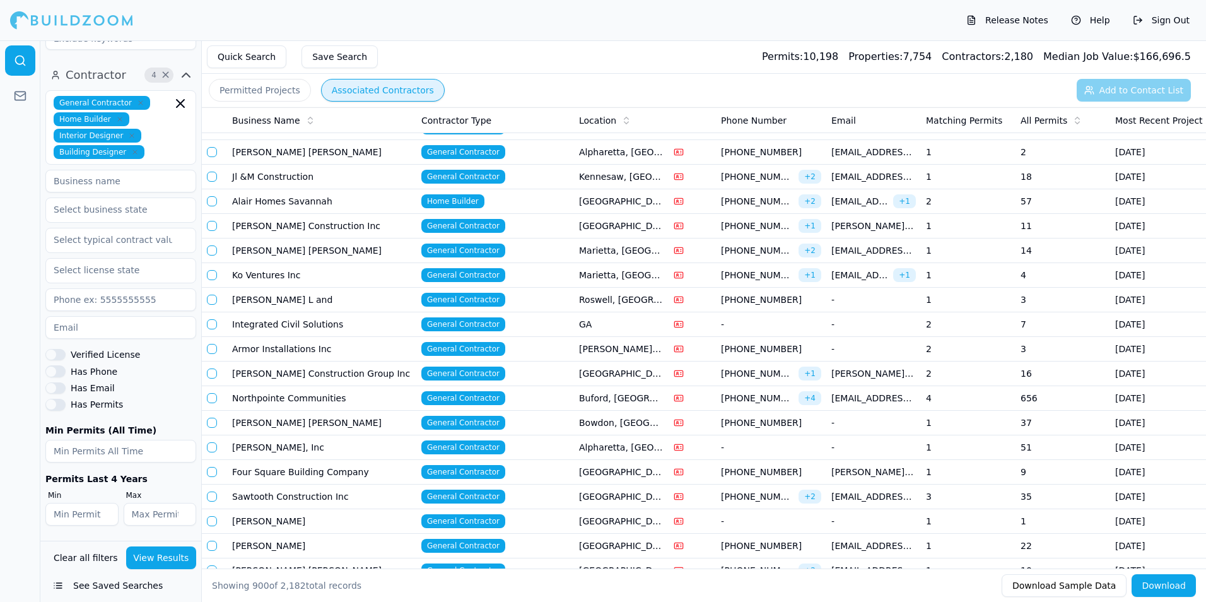
click at [557, 397] on td "General Contractor" at bounding box center [495, 398] width 158 height 25
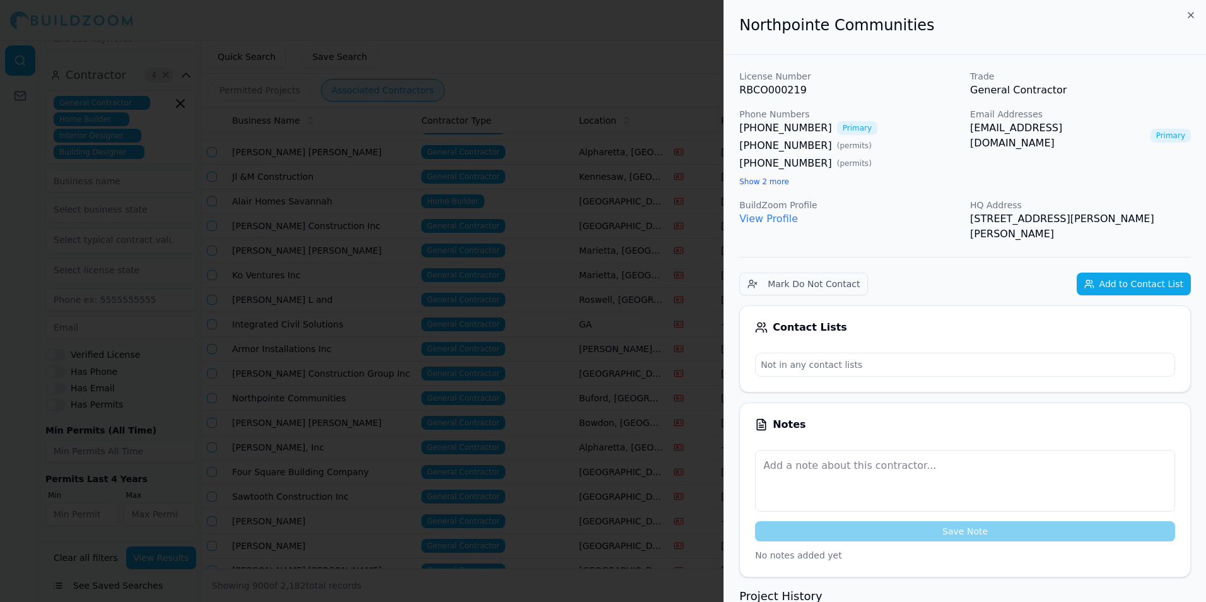
click at [546, 310] on div at bounding box center [603, 301] width 1206 height 602
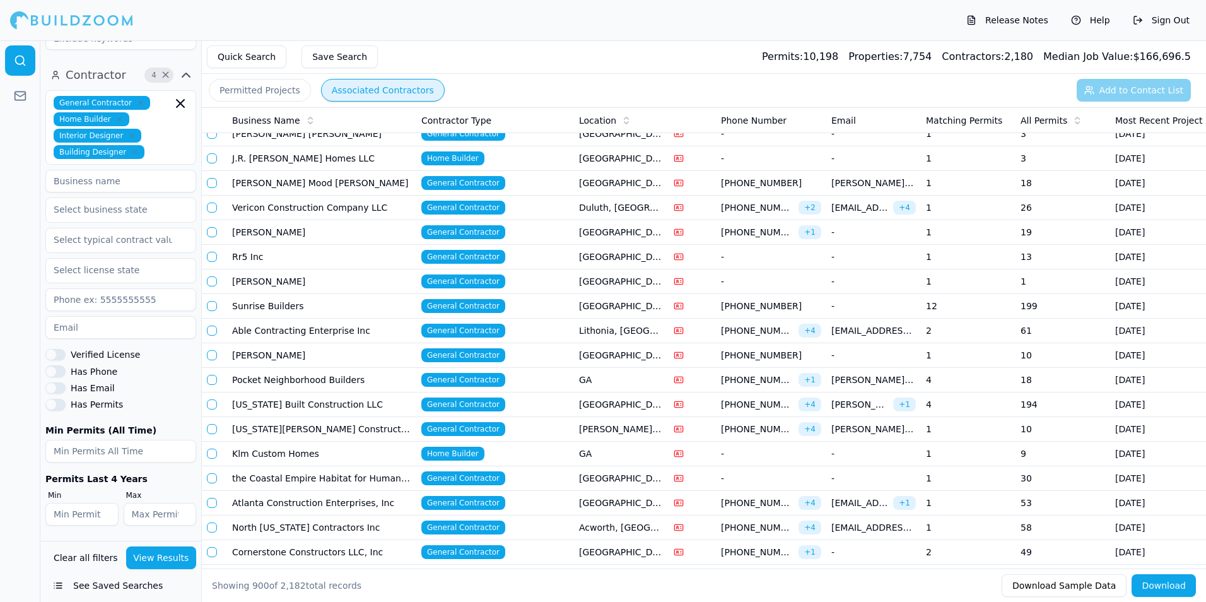
scroll to position [19384, 0]
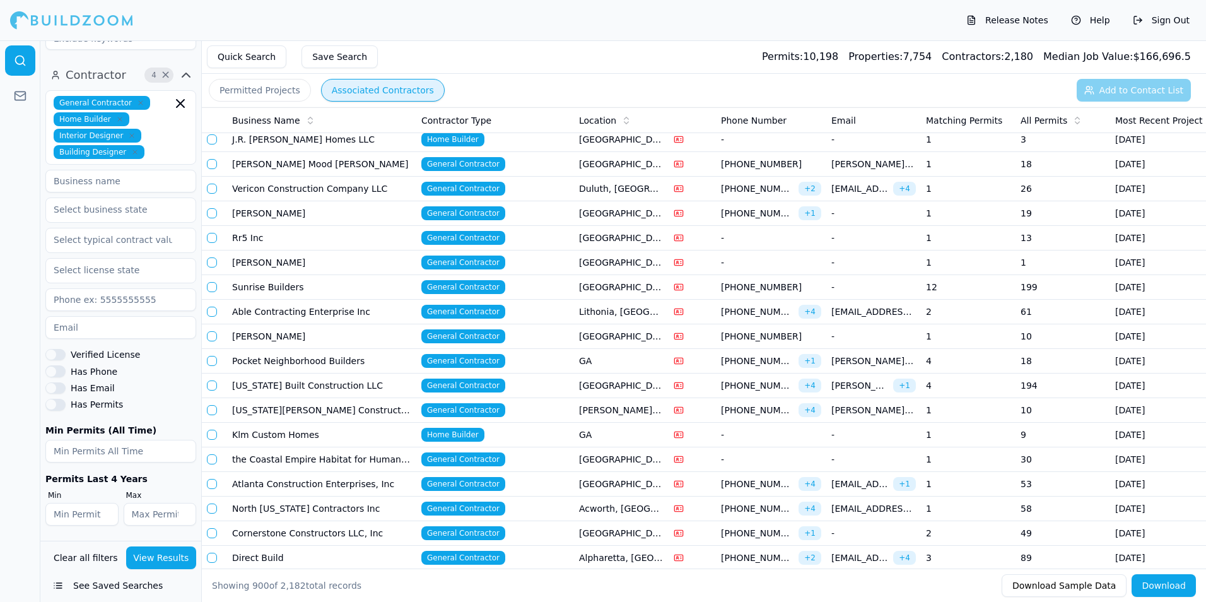
click at [524, 383] on td "General Contractor" at bounding box center [495, 385] width 158 height 25
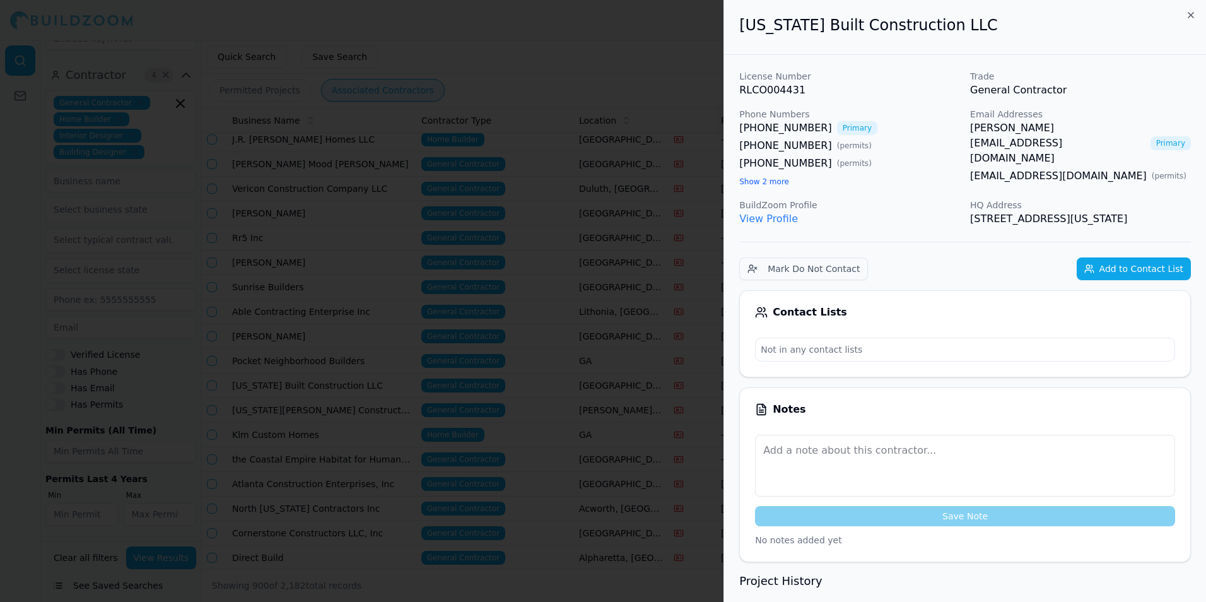
click at [765, 182] on button "Show 2 more" at bounding box center [764, 182] width 50 height 10
